Goal: Task Accomplishment & Management: Use online tool/utility

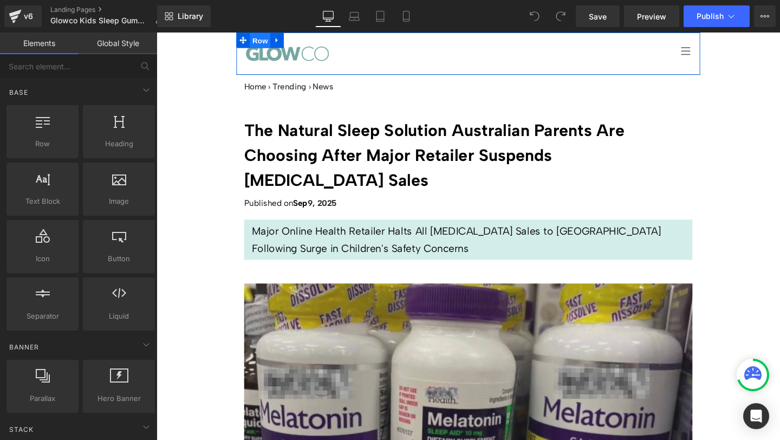
click at [258, 40] on span "Row" at bounding box center [265, 41] width 22 height 16
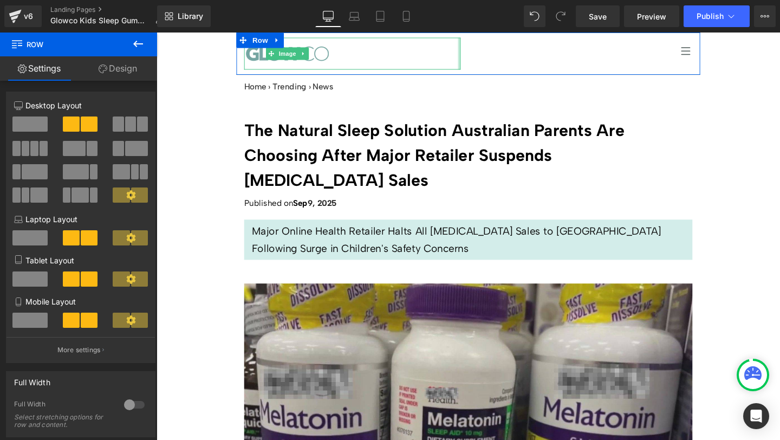
click at [473, 44] on div at bounding box center [474, 55] width 3 height 34
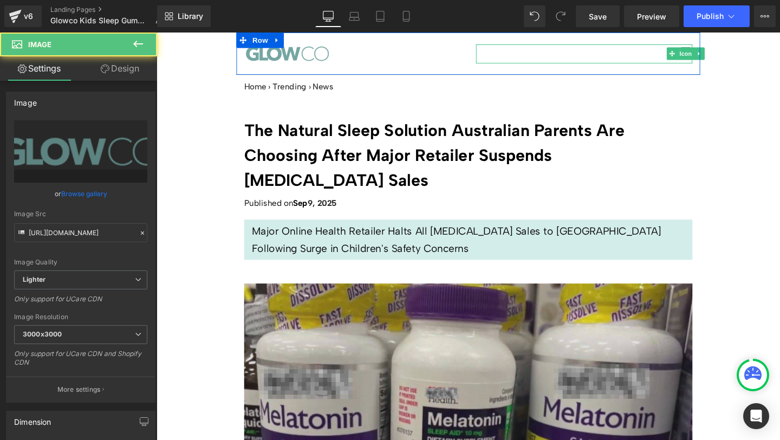
click at [503, 45] on div at bounding box center [605, 45] width 227 height 1
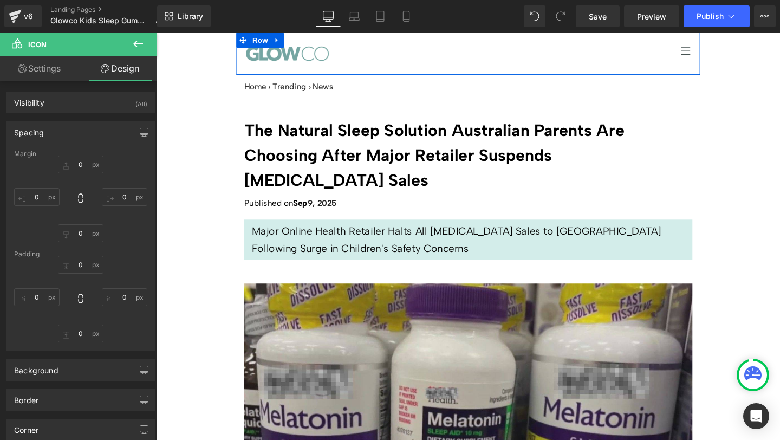
click at [488, 40] on div "Icon" at bounding box center [606, 55] width 244 height 34
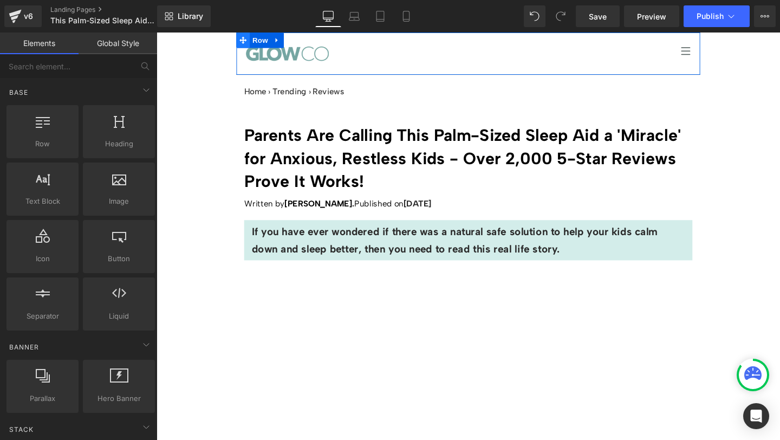
click at [245, 42] on icon at bounding box center [248, 41] width 8 height 8
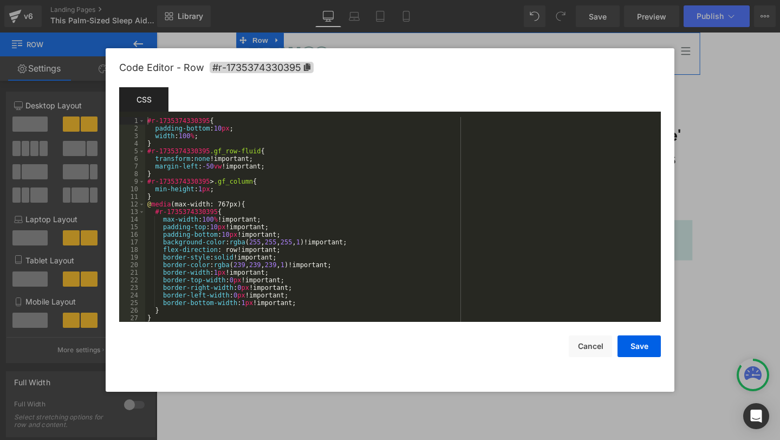
click at [231, 0] on div "Row You are previewing how the will restyle your page. You can not edit Element…" at bounding box center [390, 0] width 780 height 0
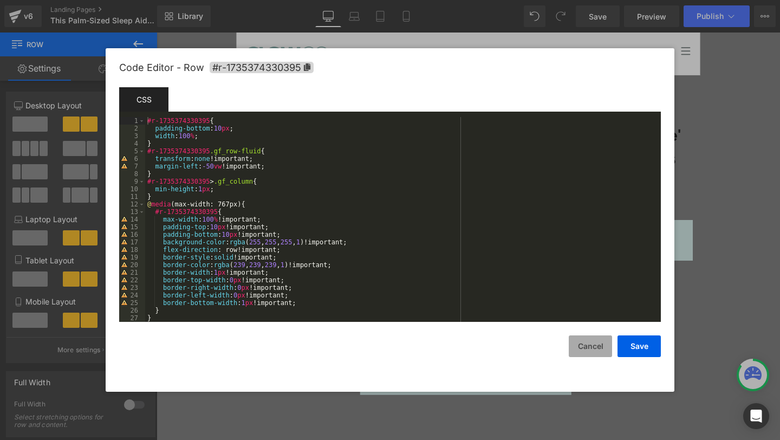
click at [590, 348] on button "Cancel" at bounding box center [589, 346] width 43 height 22
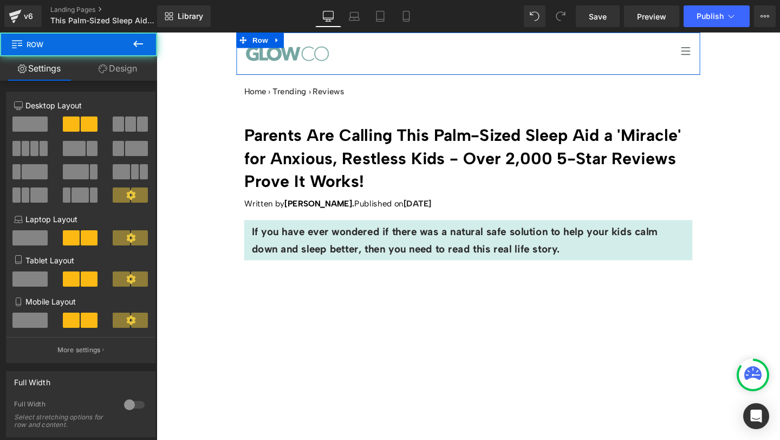
click at [542, 40] on div "Icon" at bounding box center [606, 55] width 244 height 34
click at [539, 41] on div "Icon" at bounding box center [606, 55] width 244 height 34
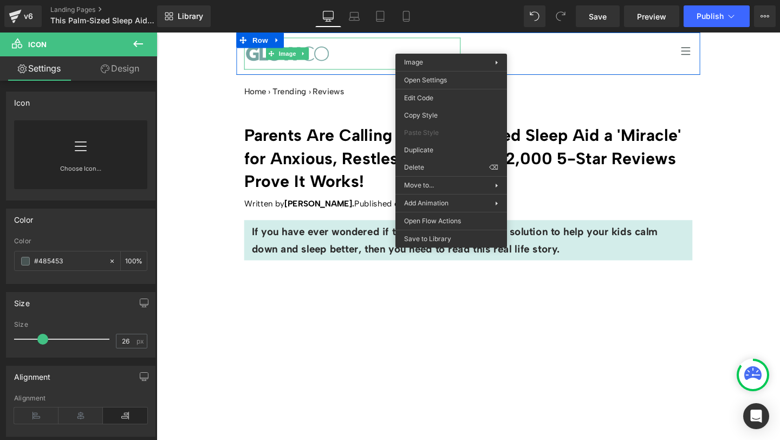
click at [563, 40] on div "Icon" at bounding box center [606, 55] width 244 height 34
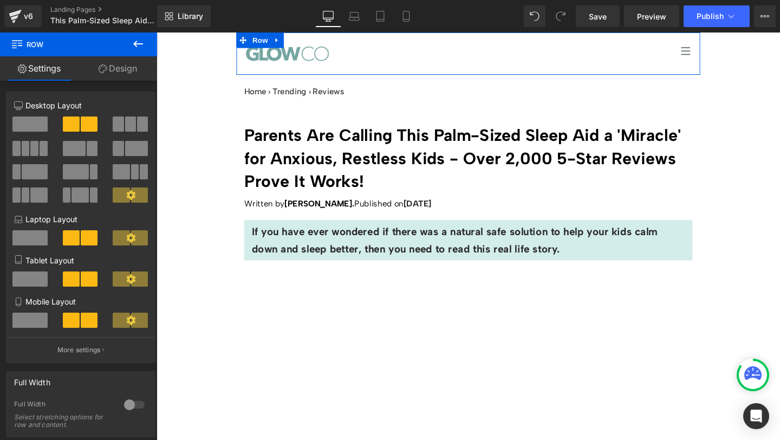
click at [495, 42] on div "Icon" at bounding box center [606, 55] width 244 height 34
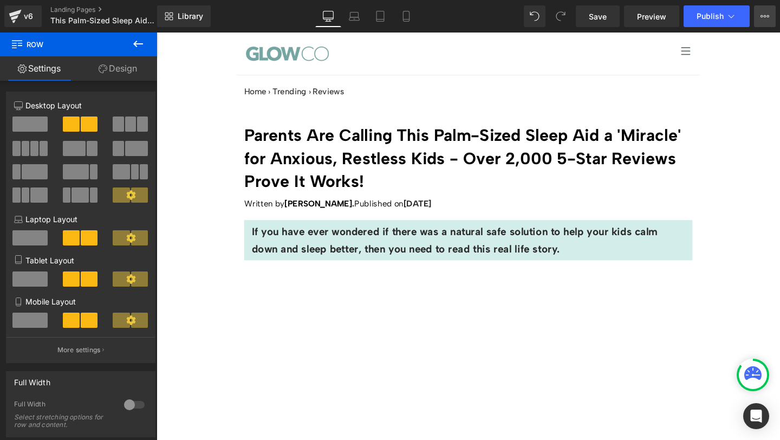
click at [763, 20] on icon at bounding box center [764, 16] width 9 height 9
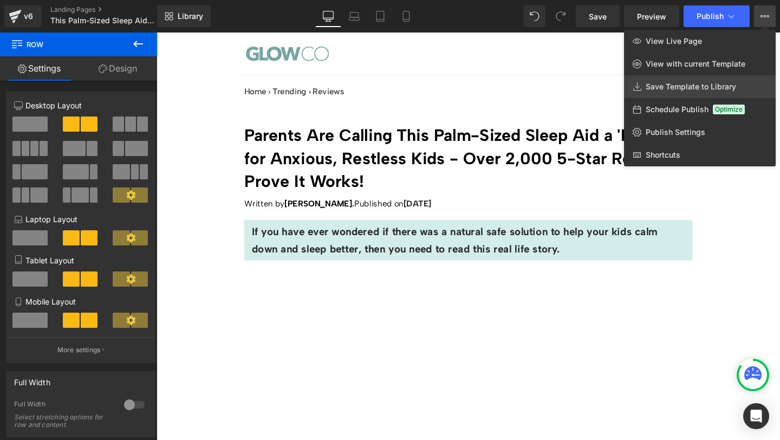
click at [663, 88] on span "Save Template to Library" at bounding box center [690, 87] width 90 height 10
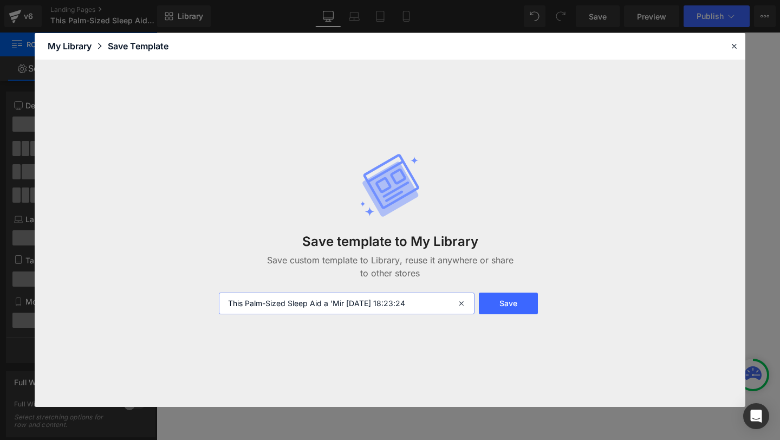
click at [428, 305] on input "This Palm-Sized Sleep Aid a 'Mir [DATE] 18:23:24" at bounding box center [347, 303] width 256 height 22
drag, startPoint x: 429, startPoint y: 304, endPoint x: 188, endPoint y: 304, distance: 240.9
click at [188, 304] on div "Save template to My Library Save custom template to Library, reuse it anywhere …" at bounding box center [390, 233] width 710 height 346
type input "dummy-page"
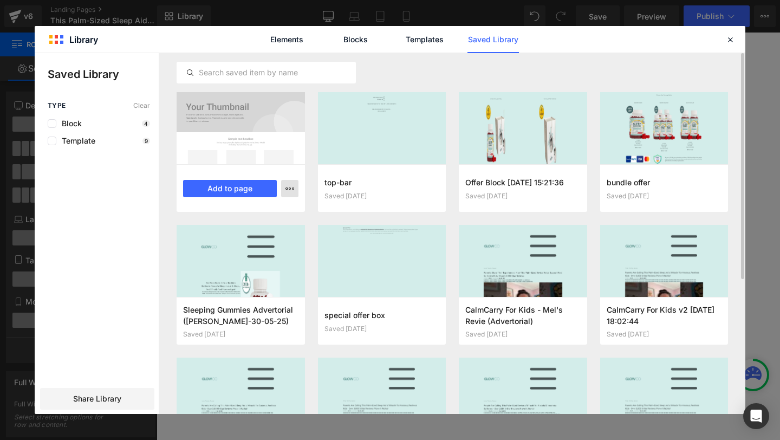
click at [293, 189] on icon "button" at bounding box center [289, 188] width 9 height 9
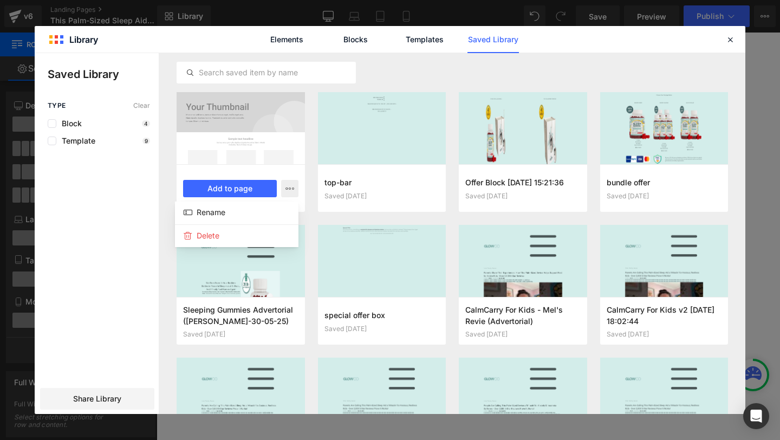
click at [128, 184] on div at bounding box center [390, 233] width 710 height 361
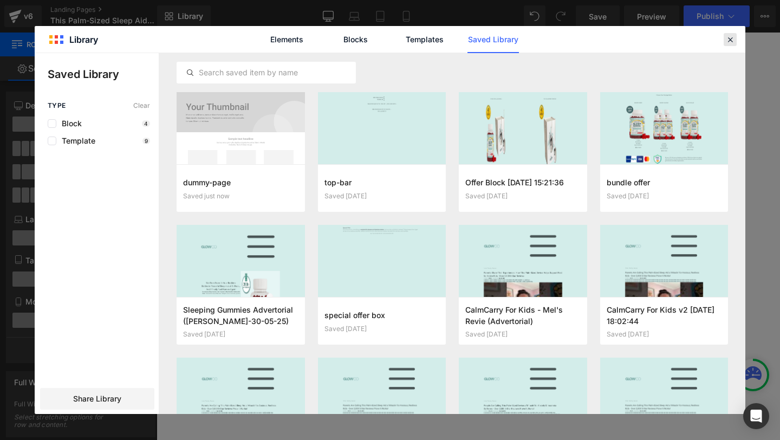
drag, startPoint x: 730, startPoint y: 41, endPoint x: 610, endPoint y: 5, distance: 125.2
click at [730, 41] on icon at bounding box center [730, 40] width 10 height 10
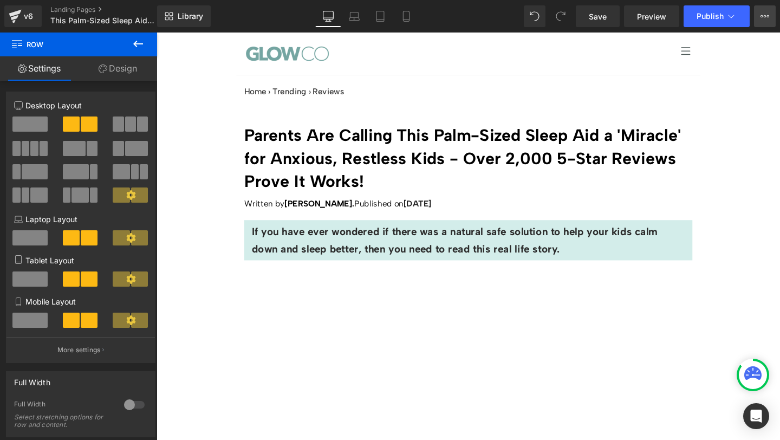
click at [771, 14] on button "View Live Page View with current Template Save Template to Library Schedule Pub…" at bounding box center [765, 16] width 22 height 22
click at [763, 15] on icon at bounding box center [764, 16] width 3 height 2
click at [762, 17] on icon at bounding box center [764, 16] width 9 height 9
click at [765, 18] on icon at bounding box center [764, 16] width 9 height 9
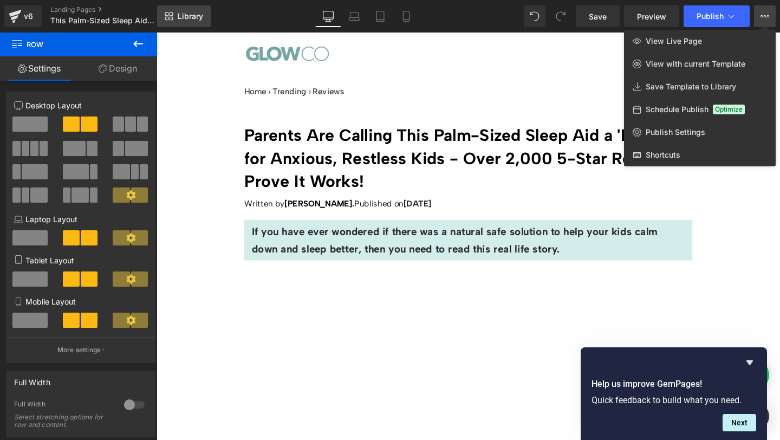
click at [190, 19] on span "Library" at bounding box center [190, 16] width 25 height 10
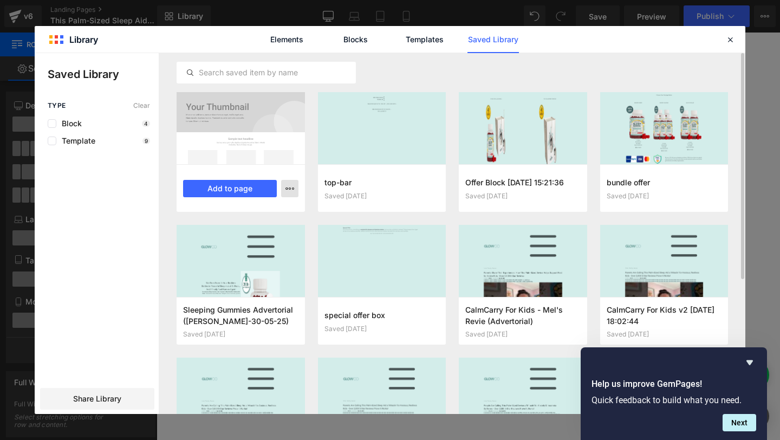
click at [287, 188] on icon "button" at bounding box center [289, 188] width 9 height 9
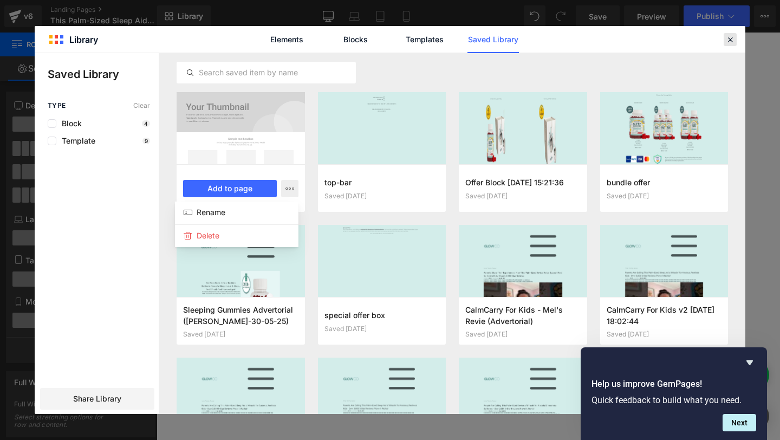
click at [729, 38] on icon at bounding box center [730, 40] width 10 height 10
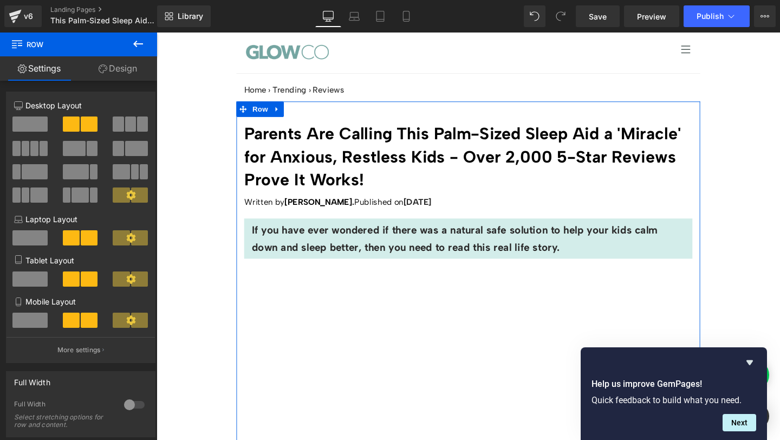
scroll to position [2, 0]
click at [340, 165] on h1 "Parents Are Calling This Palm-Sized Sleep Aid a 'Miracle' for Anxious, Restless…" at bounding box center [483, 162] width 471 height 73
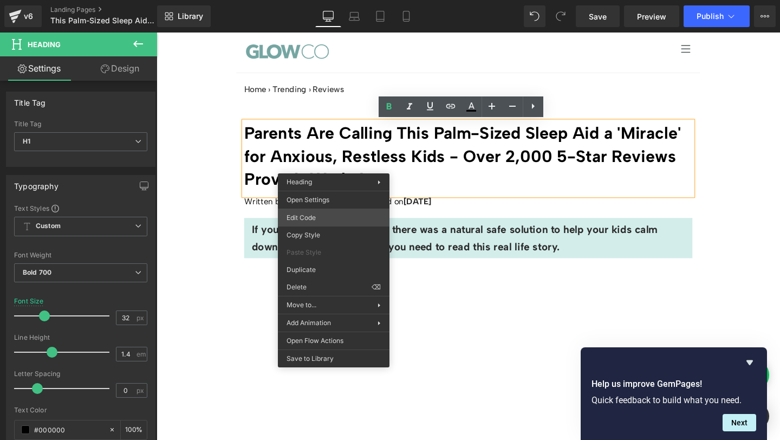
click at [320, 0] on div "Row You are previewing how the will restyle your page. You can not edit Element…" at bounding box center [390, 0] width 780 height 0
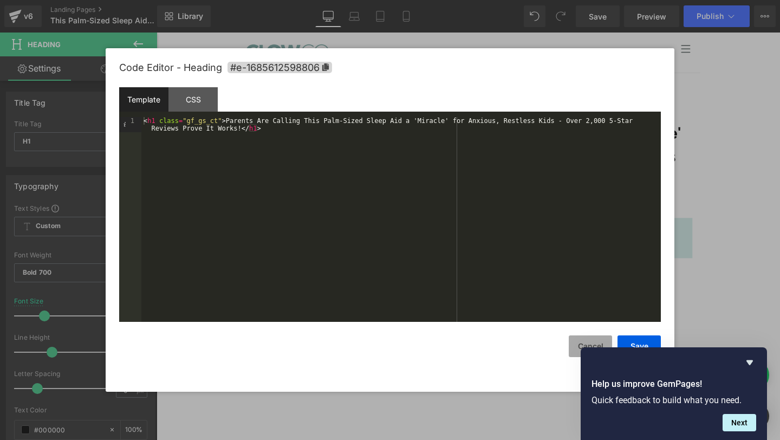
click at [581, 346] on button "Cancel" at bounding box center [589, 346] width 43 height 22
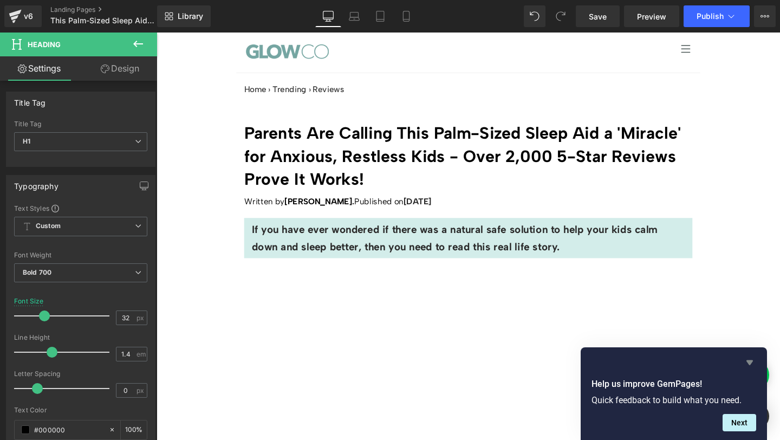
click at [751, 362] on icon "Hide survey" at bounding box center [749, 362] width 13 height 13
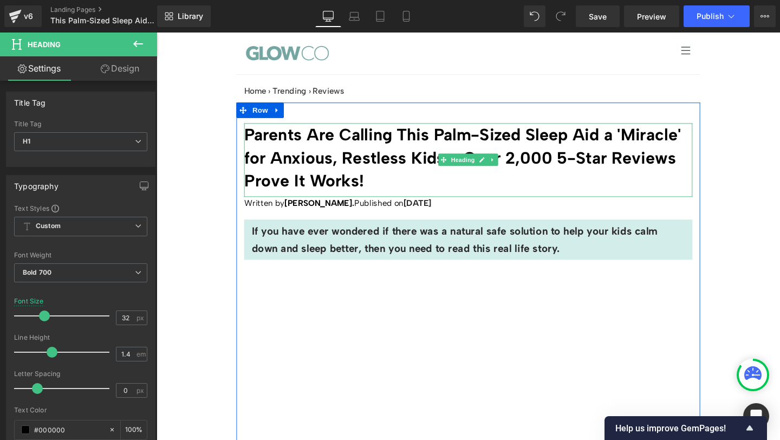
scroll to position [0, 0]
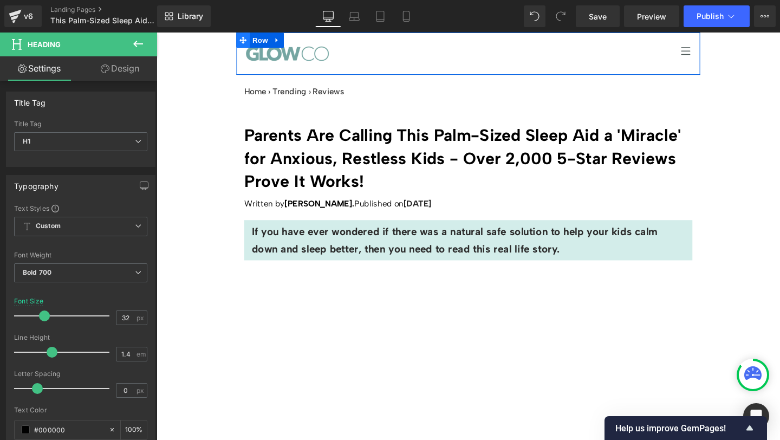
click at [245, 40] on icon at bounding box center [248, 41] width 8 height 8
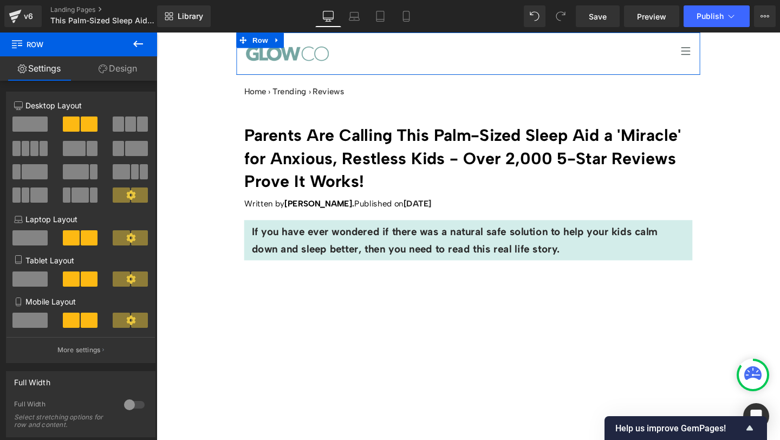
click at [119, 72] on link "Design" at bounding box center [117, 68] width 78 height 24
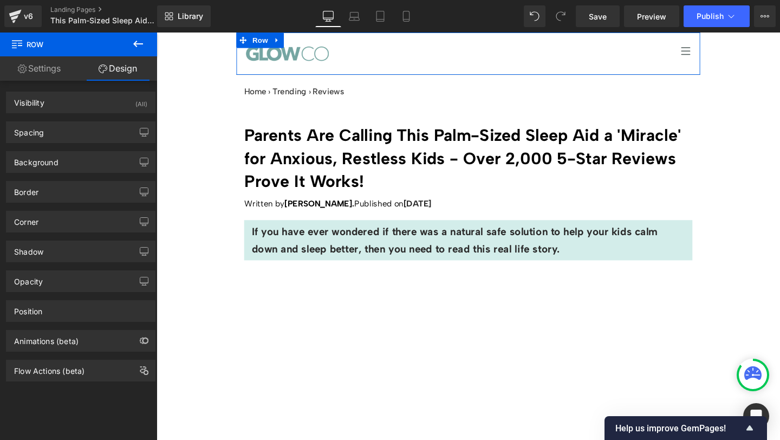
click at [32, 70] on link "Settings" at bounding box center [39, 68] width 78 height 24
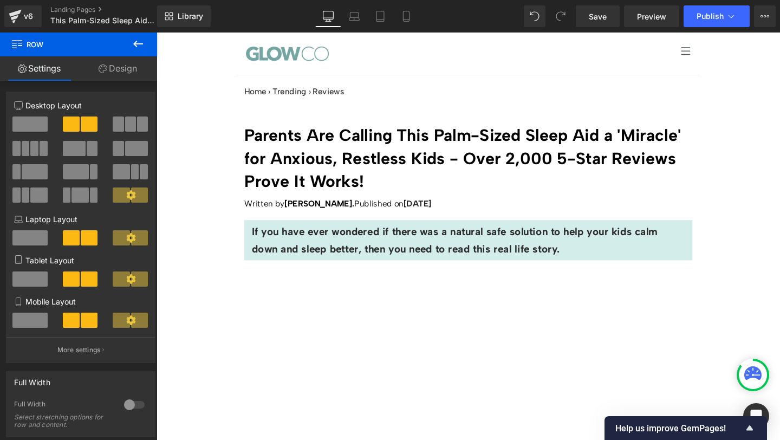
click at [137, 47] on icon at bounding box center [138, 43] width 13 height 13
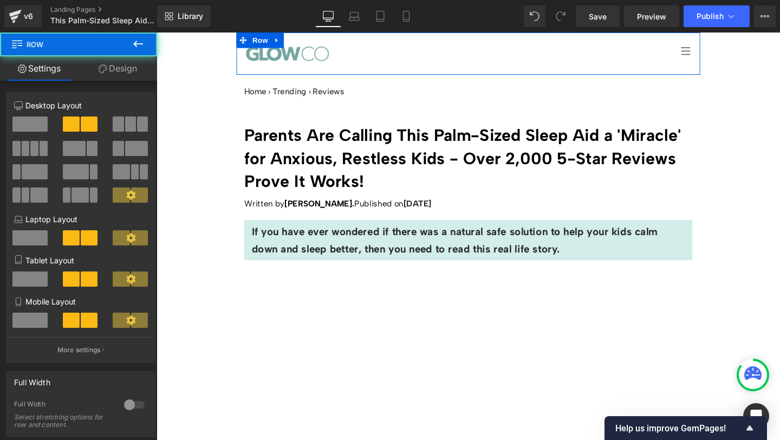
click at [509, 41] on div "Icon" at bounding box center [606, 55] width 244 height 34
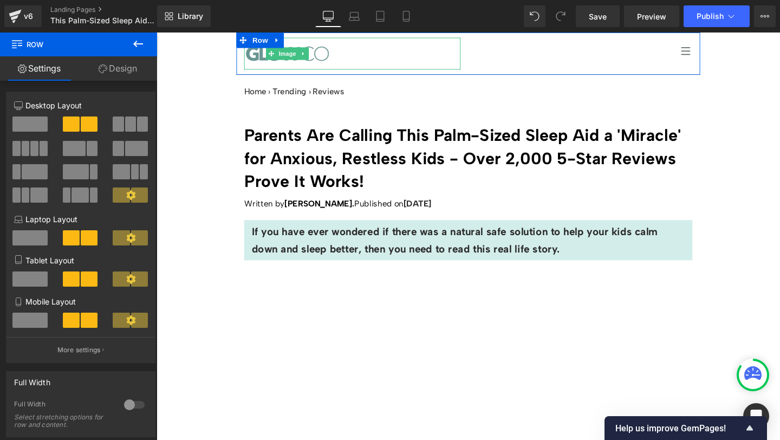
click at [304, 62] on img at bounding box center [293, 55] width 91 height 34
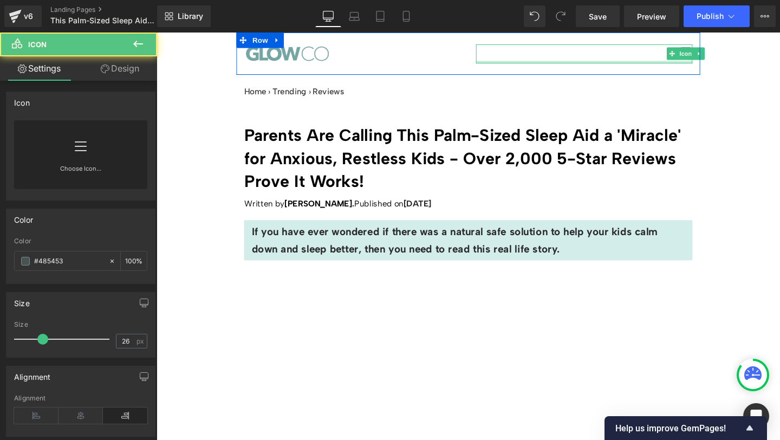
click at [526, 63] on div "Icon" at bounding box center [605, 55] width 227 height 20
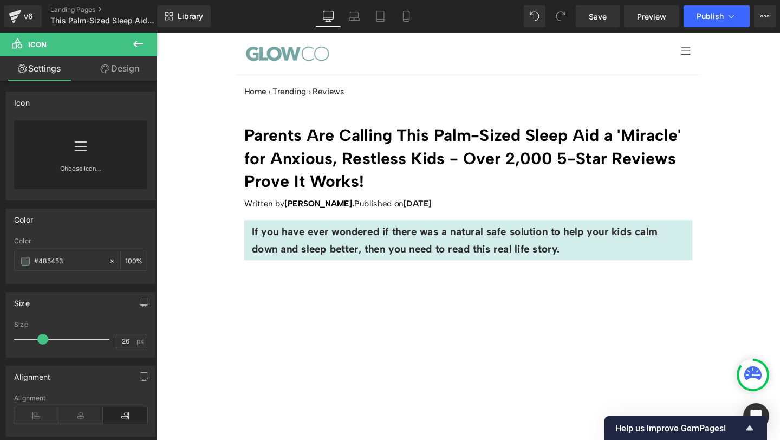
click at [156, 32] on div at bounding box center [156, 32] width 0 height 0
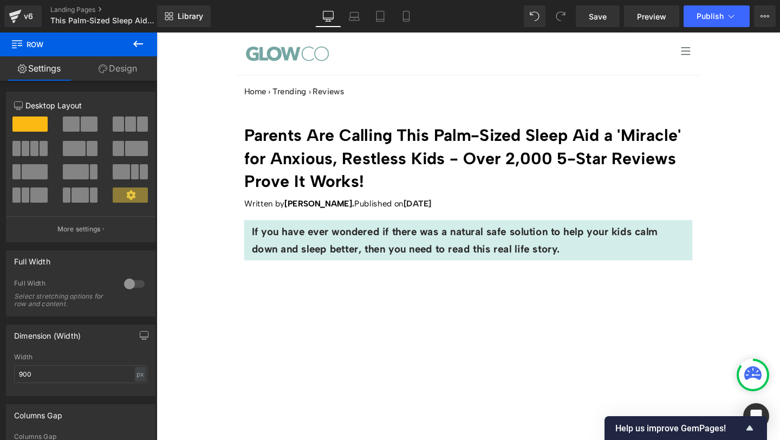
click at [141, 42] on icon at bounding box center [138, 43] width 13 height 13
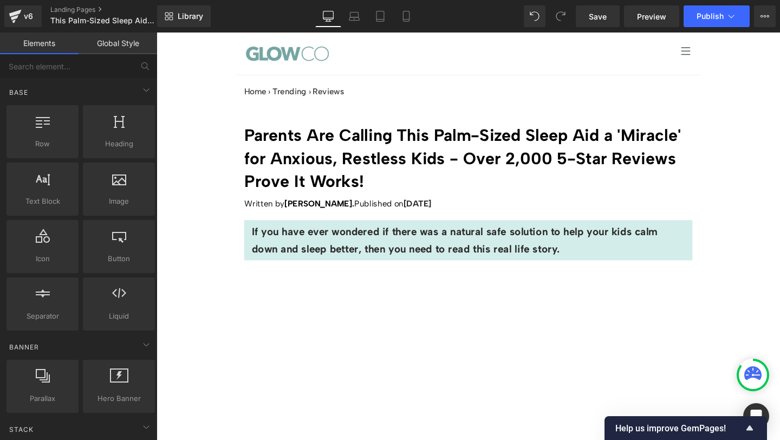
click at [111, 43] on link "Global Style" at bounding box center [117, 43] width 78 height 22
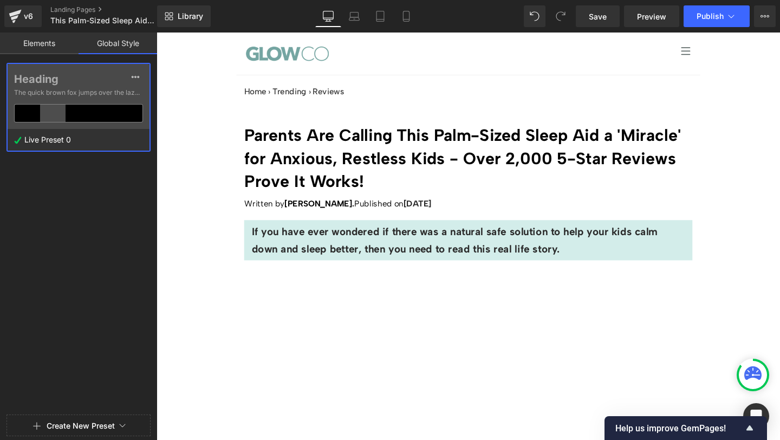
click at [37, 43] on link "Elements" at bounding box center [39, 43] width 78 height 22
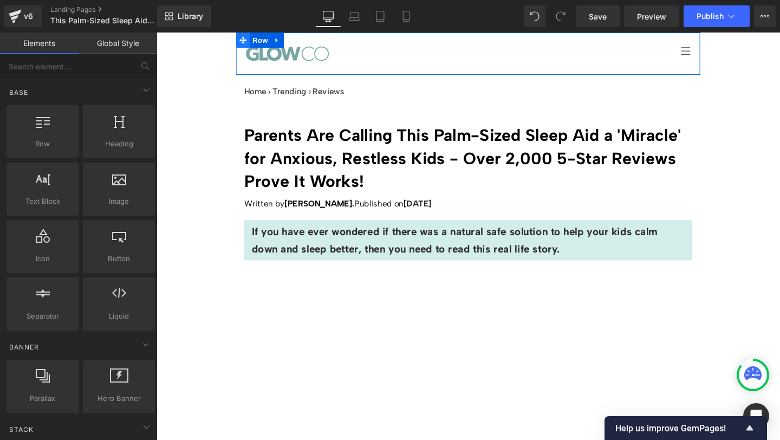
click at [244, 41] on icon at bounding box center [248, 41] width 8 height 8
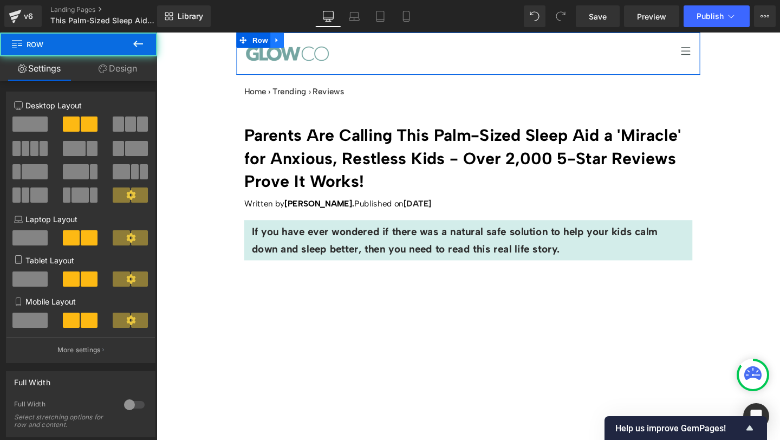
click at [281, 41] on icon at bounding box center [283, 41] width 8 height 8
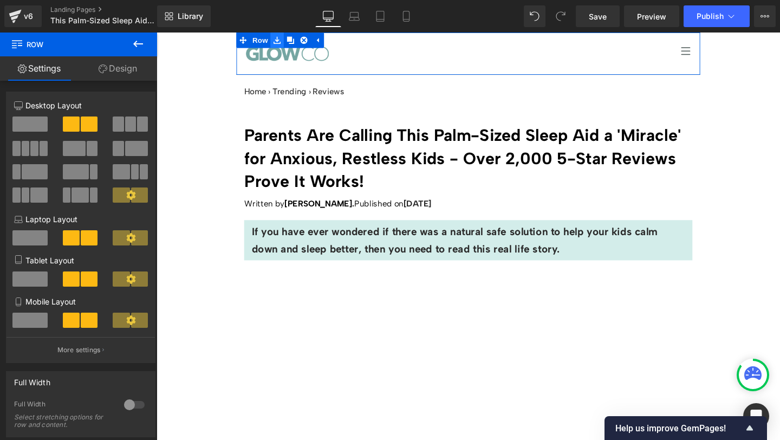
click at [284, 43] on link at bounding box center [283, 40] width 14 height 16
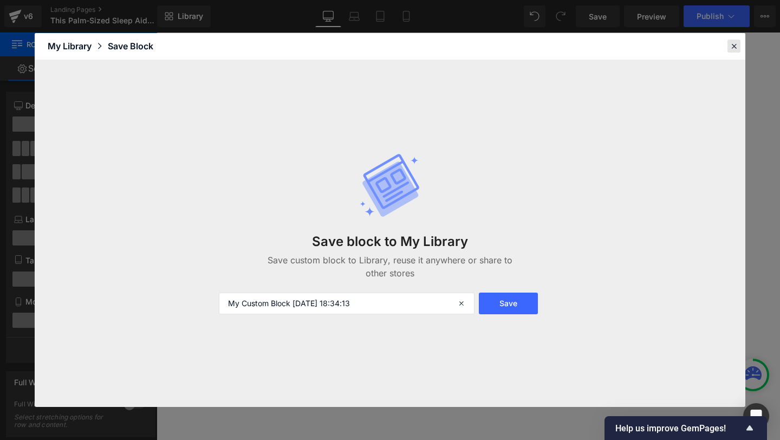
click at [731, 48] on icon at bounding box center [734, 46] width 10 height 10
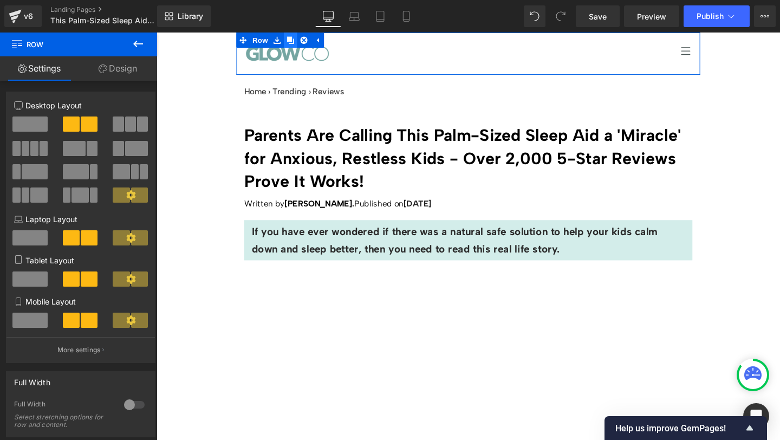
click at [293, 38] on icon at bounding box center [297, 41] width 8 height 8
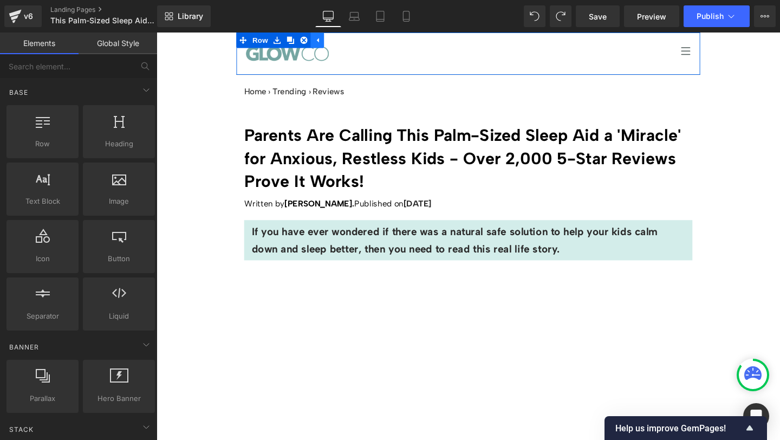
click at [323, 43] on icon at bounding box center [326, 41] width 8 height 8
click at [281, 41] on icon at bounding box center [282, 40] width 2 height 5
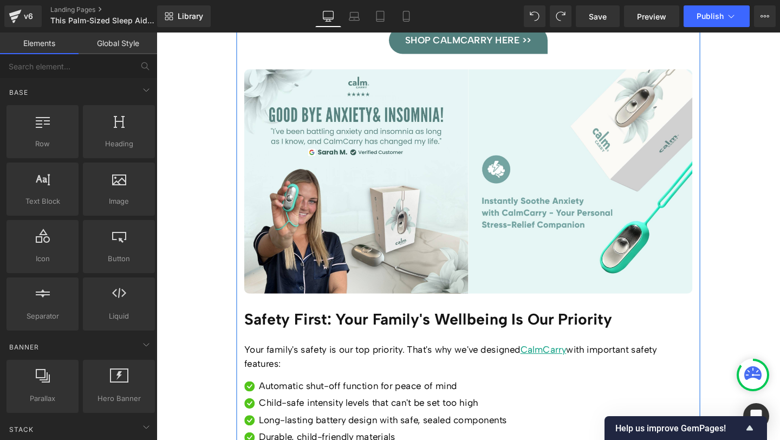
scroll to position [3878, 0]
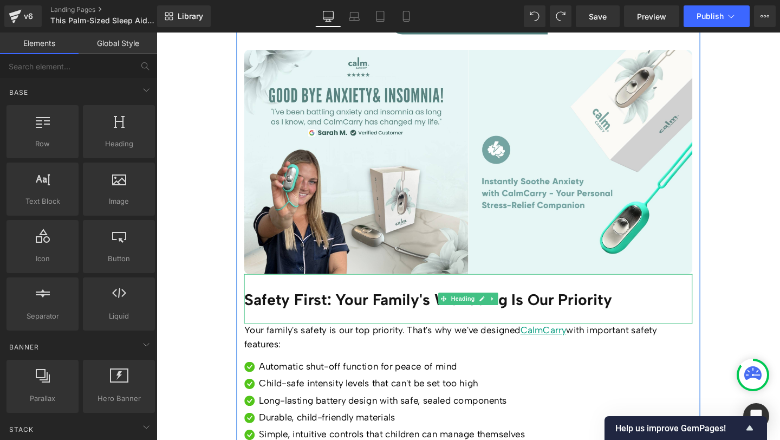
click at [359, 304] on h2 "Safety First: Your Family's Wellbeing Is Our Priority" at bounding box center [483, 313] width 471 height 19
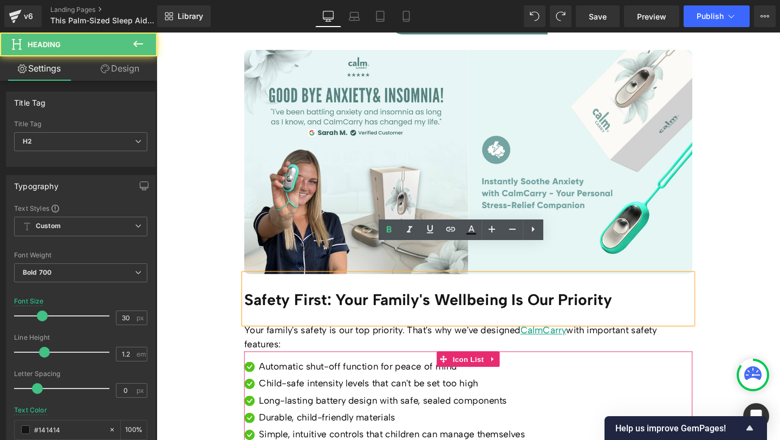
click at [353, 378] on ul "Image Automatic shut-off function for peace of mind Text Block Image Child-safe…" at bounding box center [395, 422] width 295 height 89
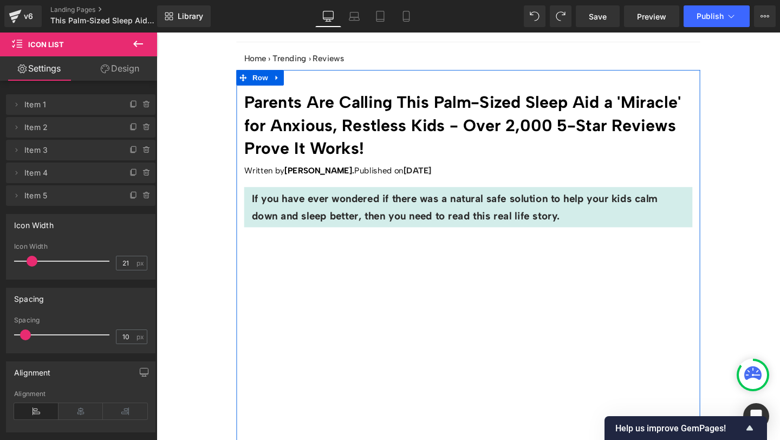
scroll to position [0, 0]
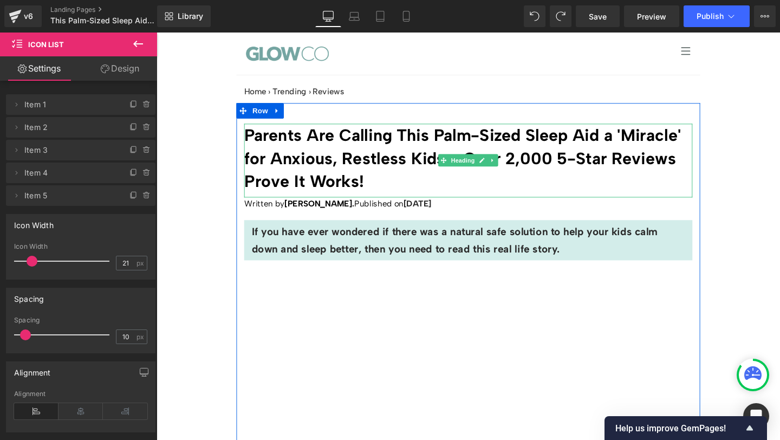
click at [307, 172] on h1 "Parents Are Calling This Palm-Sized Sleep Aid a 'Miracle' for Anxious, Restless…" at bounding box center [483, 164] width 471 height 73
click at [307, 171] on h1 "Parents Are Calling This Palm-Sized Sleep Aid a 'Miracle' for Anxious, Restless…" at bounding box center [483, 164] width 471 height 73
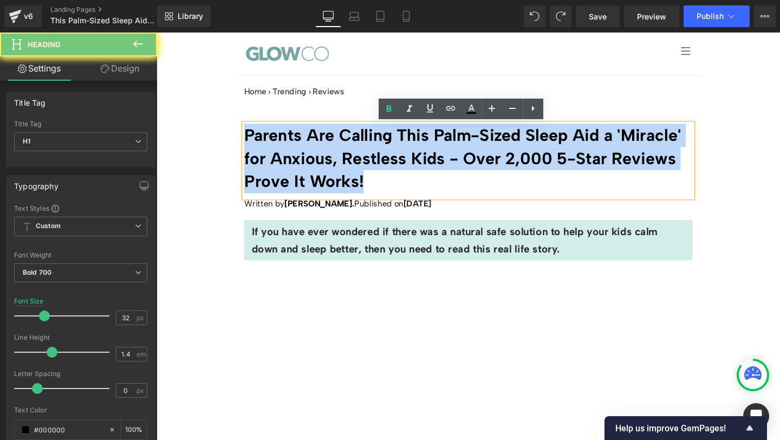
click at [307, 171] on h1 "Parents Are Calling This Palm-Sized Sleep Aid a 'Miracle' for Anxious, Restless…" at bounding box center [483, 164] width 471 height 73
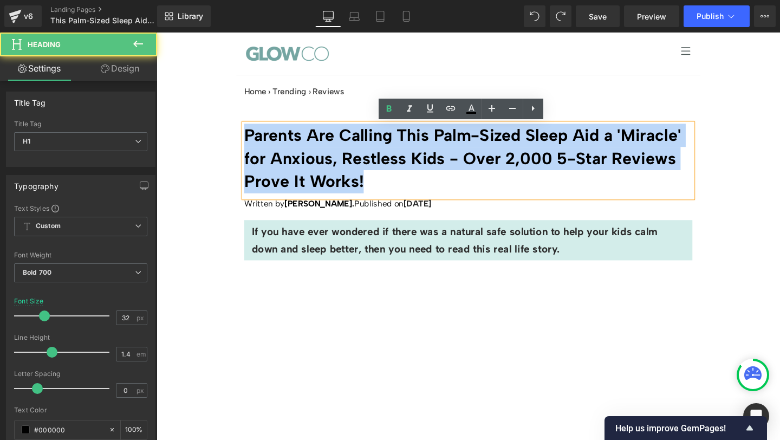
click at [338, 189] on h1 "Parents Are Calling This Palm-Sized Sleep Aid a 'Miracle' for Anxious, Restless…" at bounding box center [483, 164] width 471 height 73
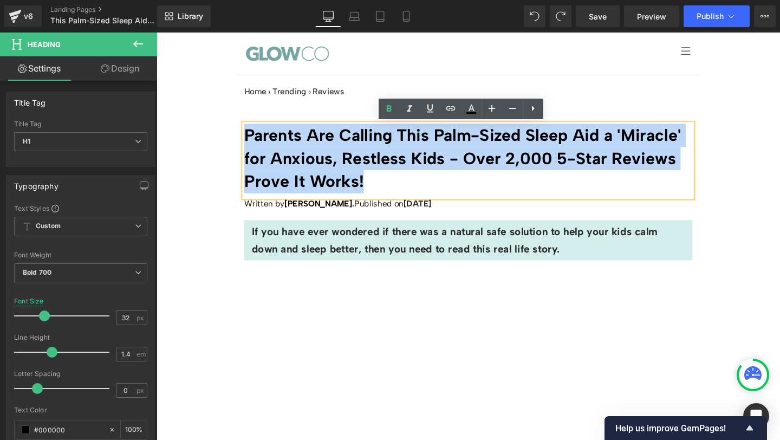
drag, startPoint x: 371, startPoint y: 188, endPoint x: 238, endPoint y: 134, distance: 143.7
click at [344, 194] on h1 "Parents Are Calling This Palm-Sized Sleep Aid a 'Miracle' for Anxious, Restless…" at bounding box center [483, 164] width 471 height 73
drag, startPoint x: 377, startPoint y: 189, endPoint x: 225, endPoint y: 139, distance: 160.1
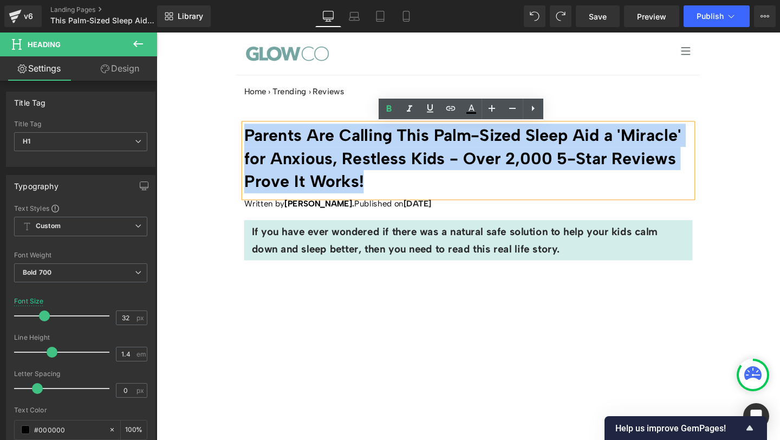
copy h1 "Parents Are Calling This Palm-Sized Sleep Aid a 'Miracle' for Anxious, Restless…"
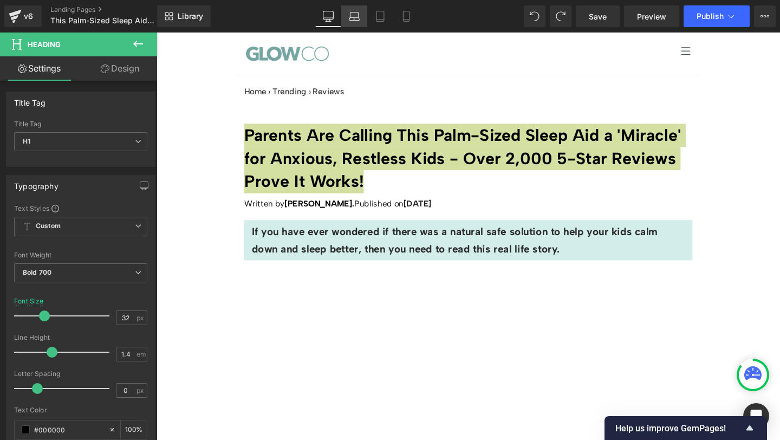
click at [351, 19] on icon at bounding box center [354, 16] width 11 height 11
type input "26.7"
type input "100"
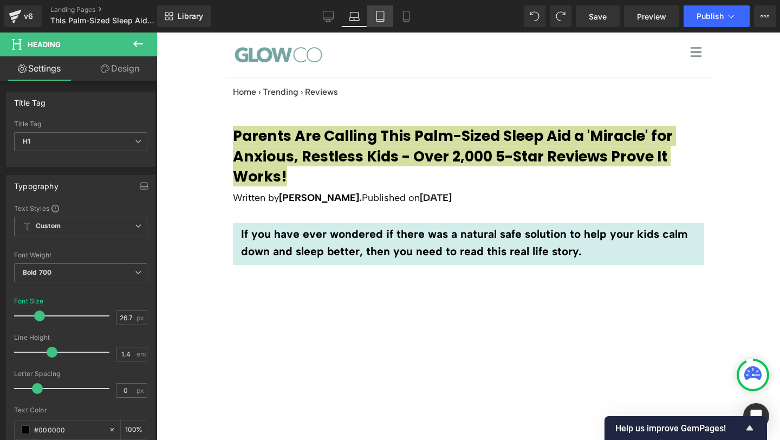
click at [375, 18] on icon at bounding box center [380, 16] width 11 height 11
type input "21.3"
type input "100"
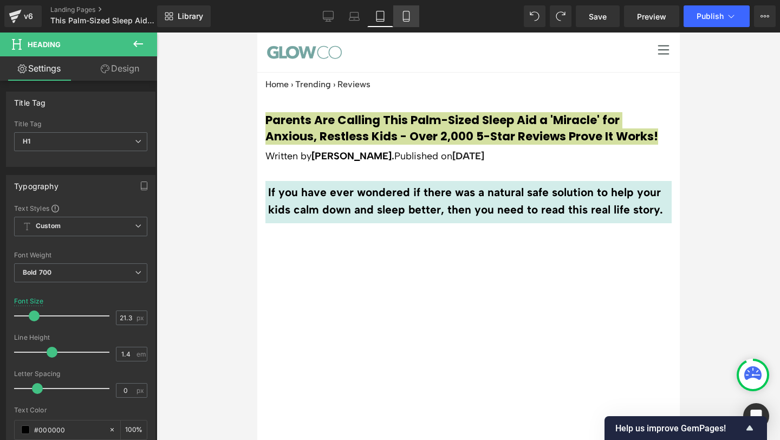
click at [401, 17] on icon at bounding box center [406, 16] width 11 height 11
type input "24"
type input "100"
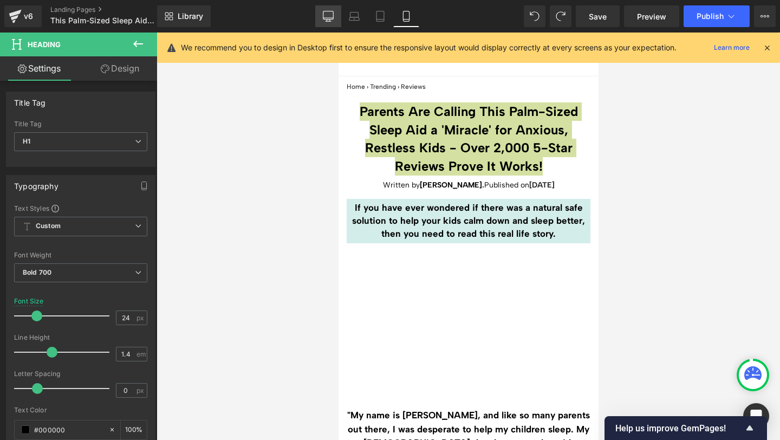
click at [330, 18] on icon at bounding box center [328, 18] width 10 height 0
type input "32"
type input "100"
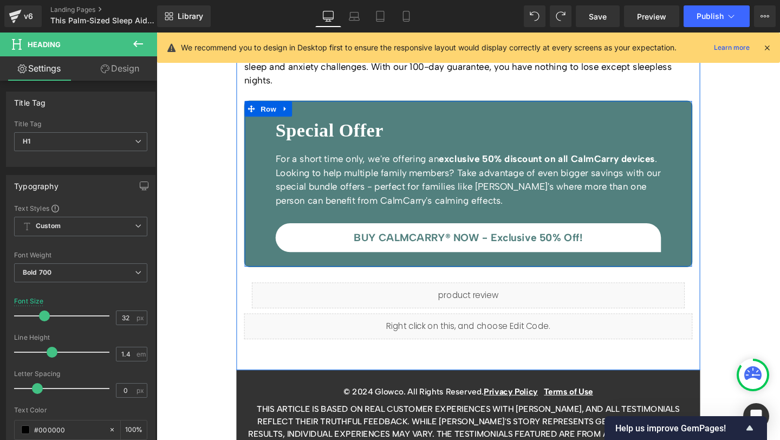
scroll to position [5386, 0]
